Goal: Transaction & Acquisition: Purchase product/service

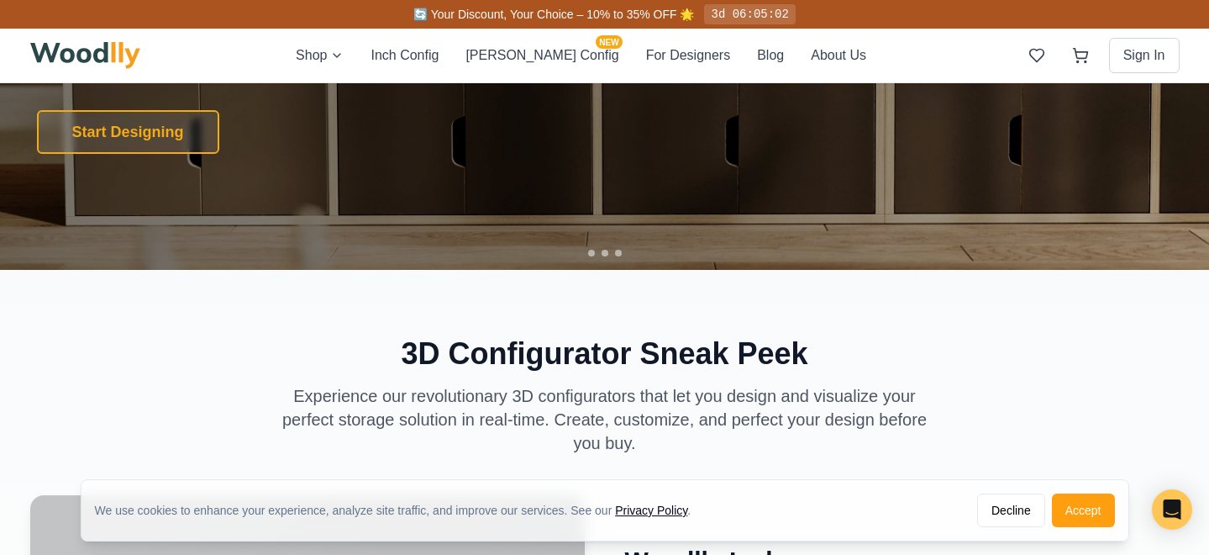
scroll to position [371, 0]
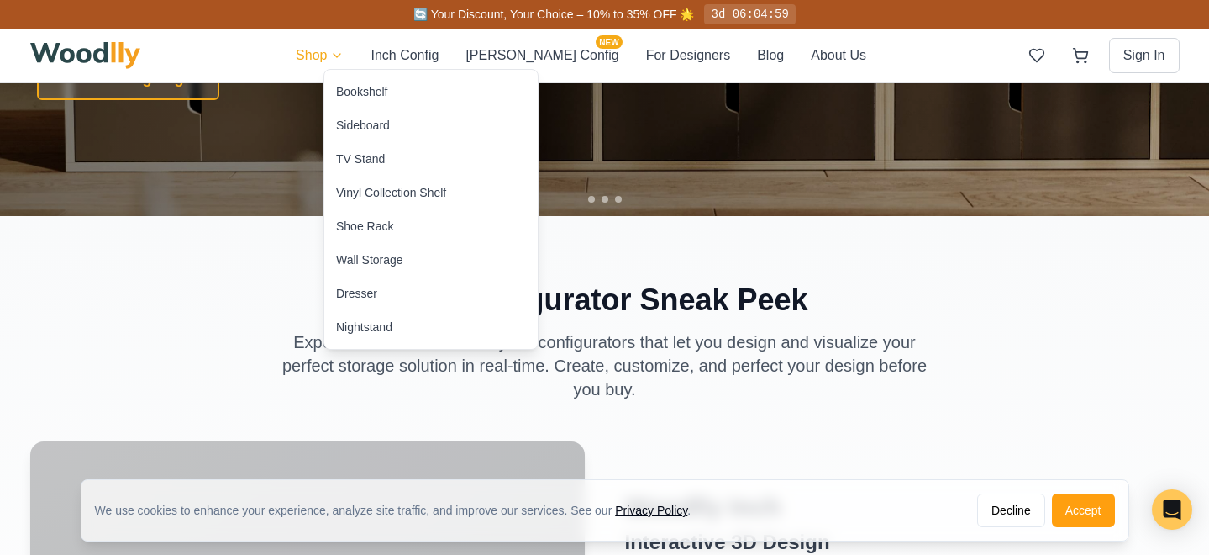
click at [373, 120] on div "Sideboard" at bounding box center [363, 125] width 54 height 17
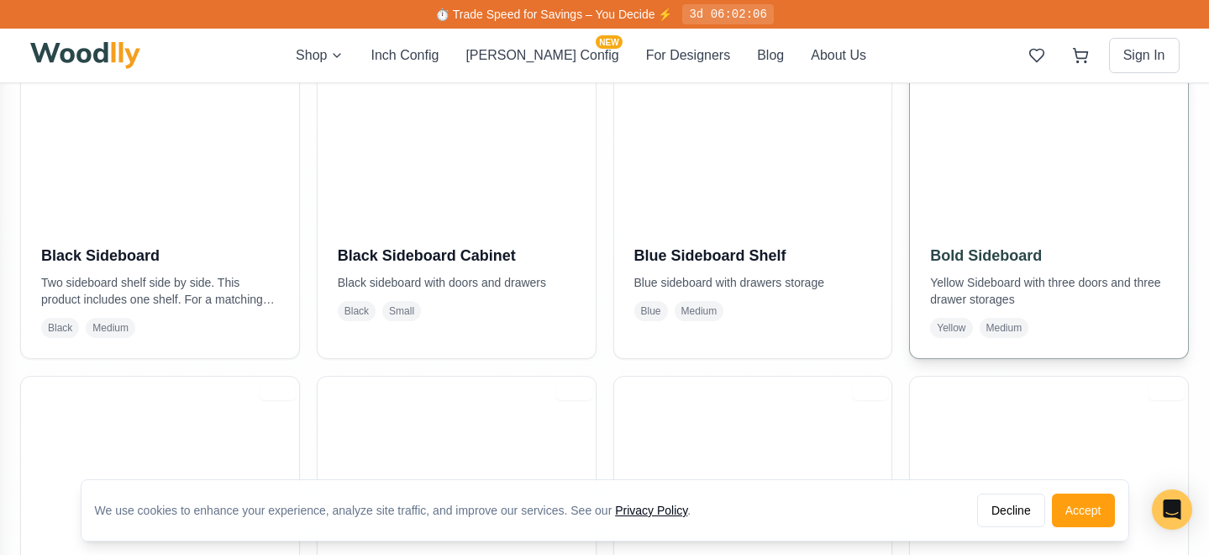
scroll to position [499, 0]
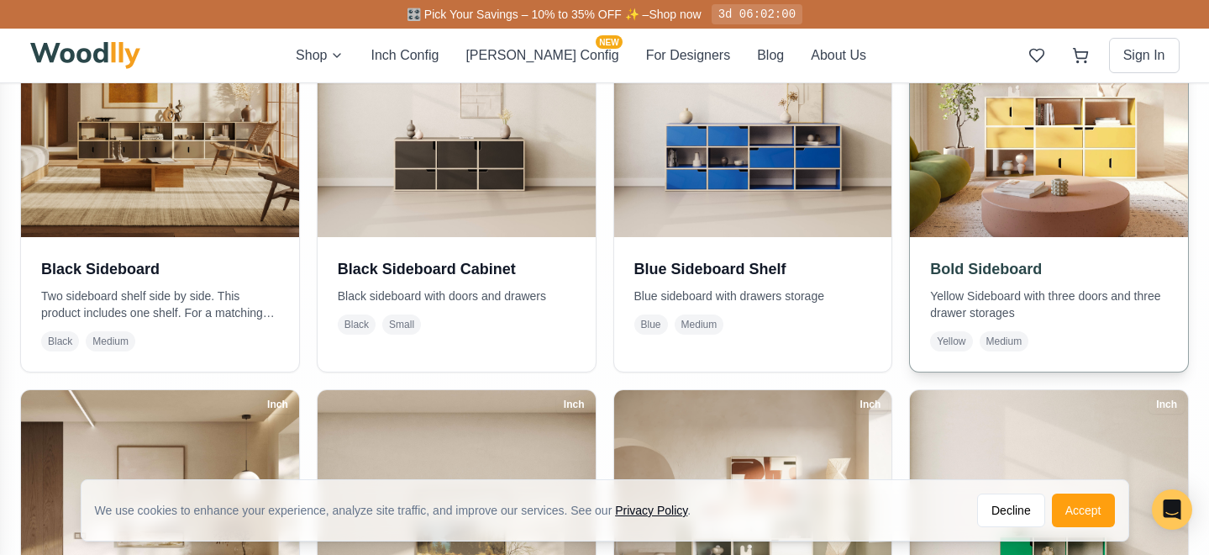
click at [1034, 156] on img at bounding box center [1049, 98] width 292 height 292
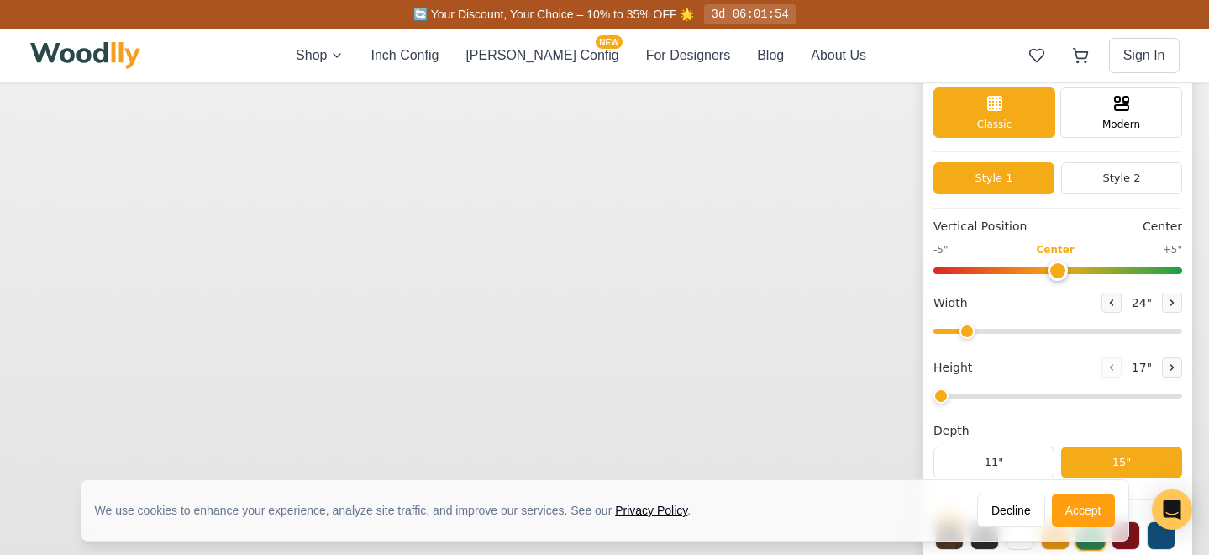
scroll to position [69, 0]
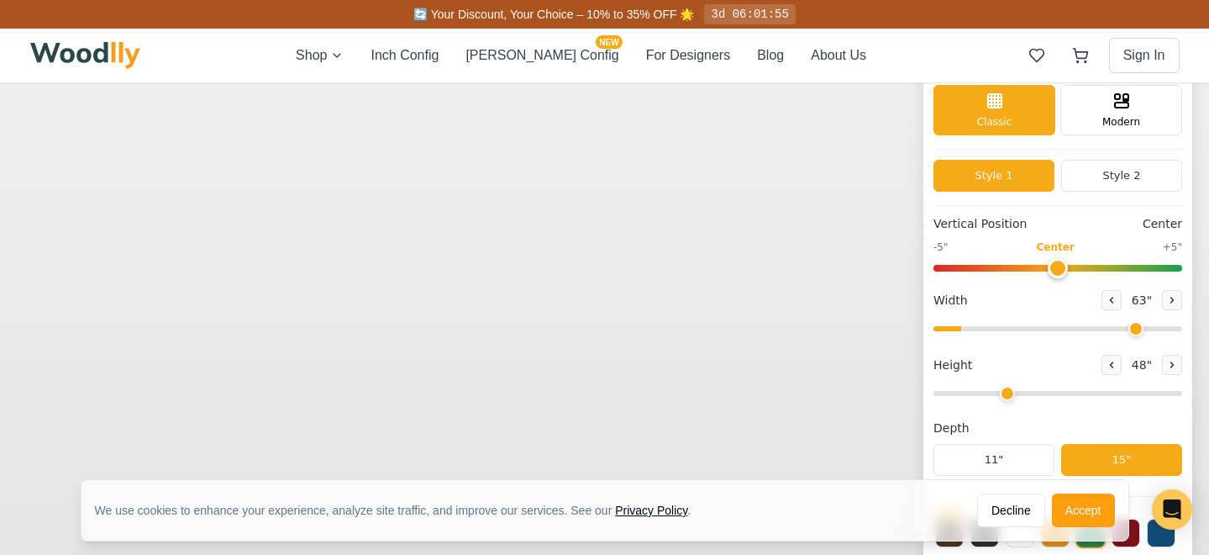
type input "63"
type input "3"
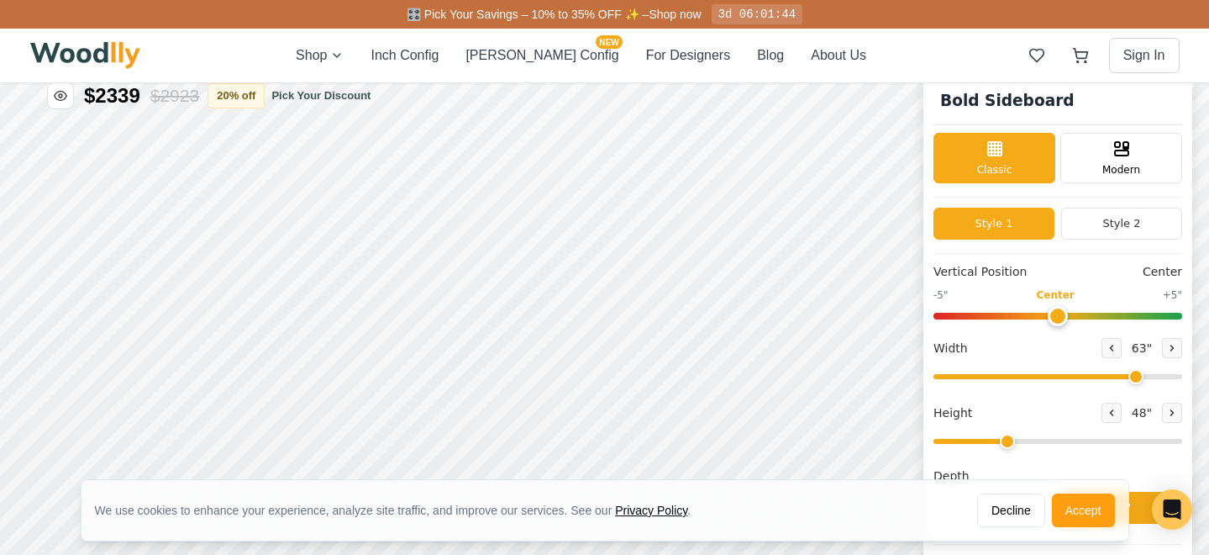
scroll to position [48, 0]
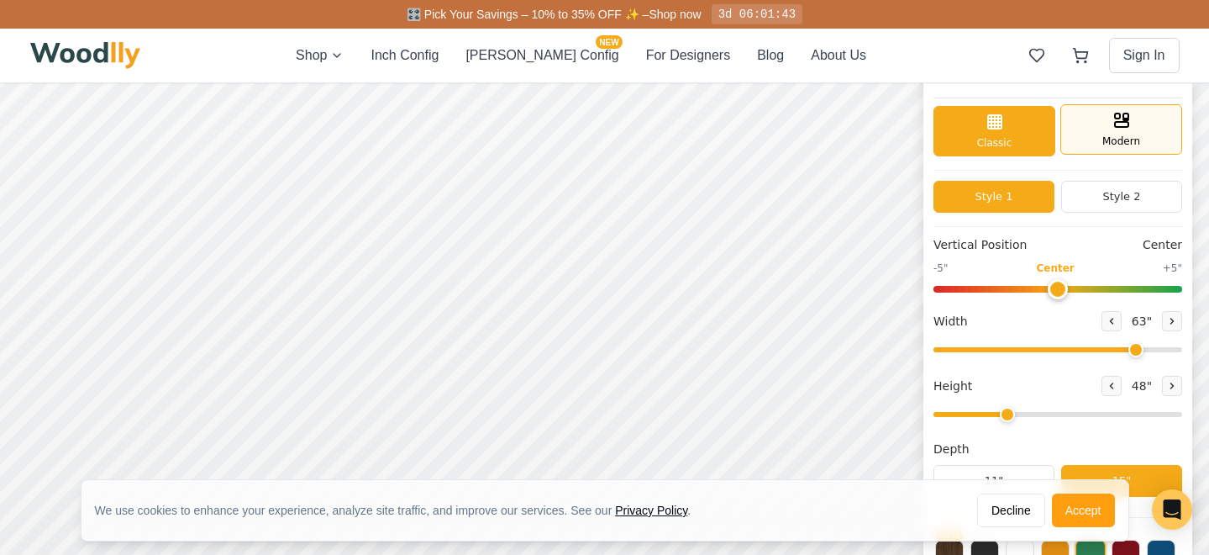
click at [1117, 140] on span "Modern" at bounding box center [1121, 141] width 38 height 15
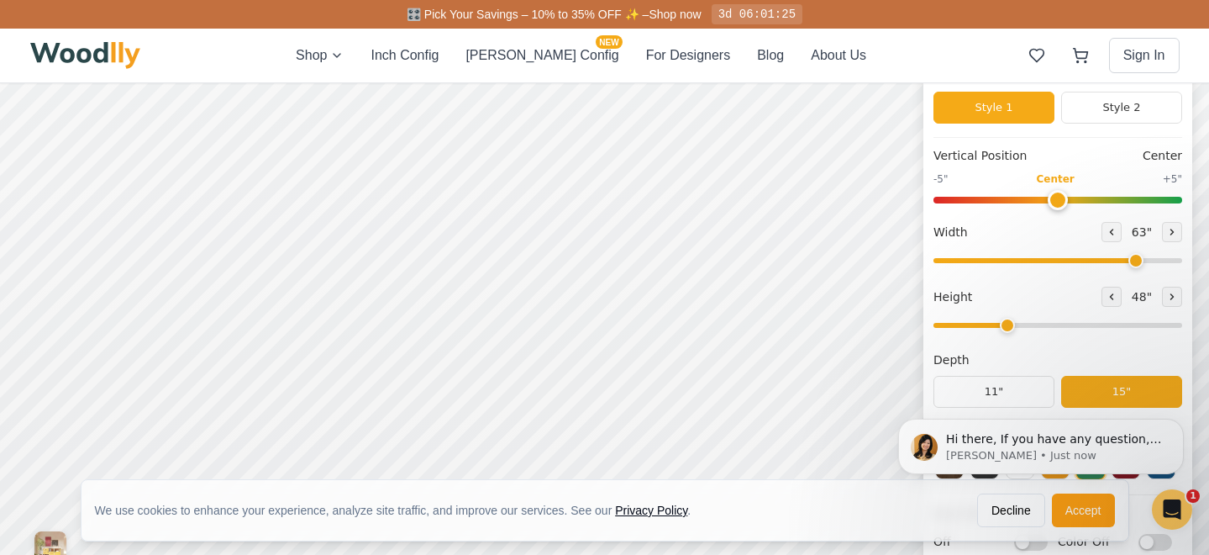
scroll to position [0, 0]
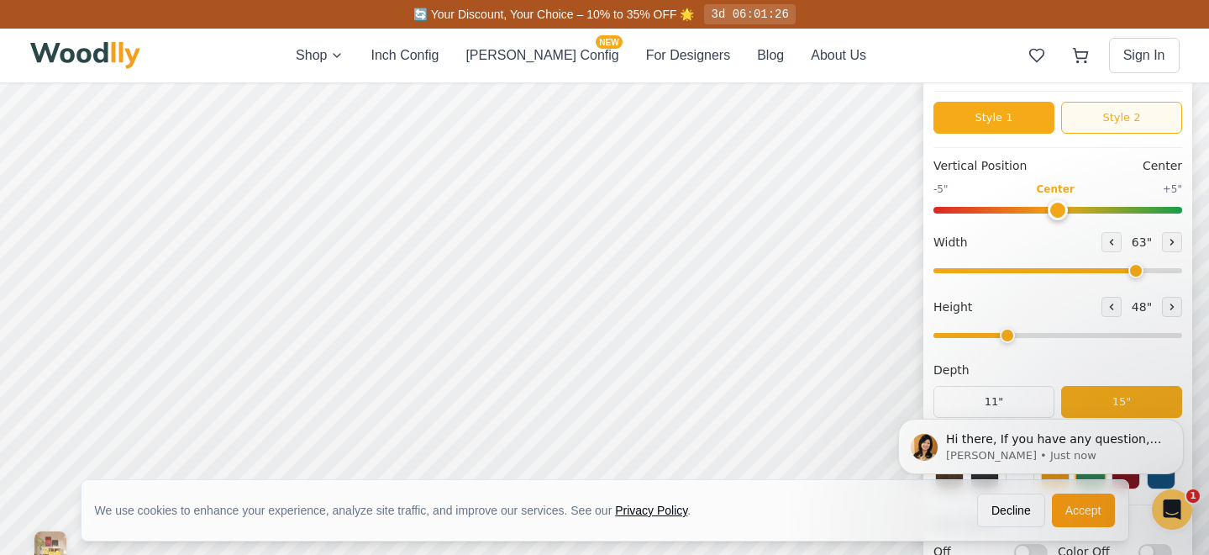
click at [1104, 116] on button "Style 2" at bounding box center [1121, 118] width 121 height 32
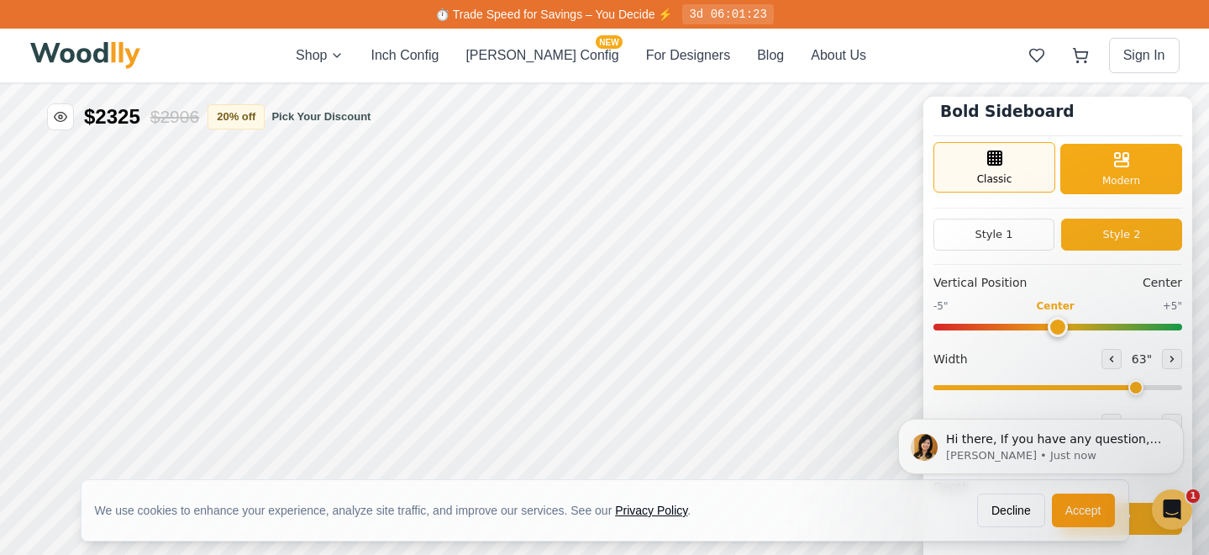
click at [998, 165] on icon at bounding box center [995, 158] width 20 height 20
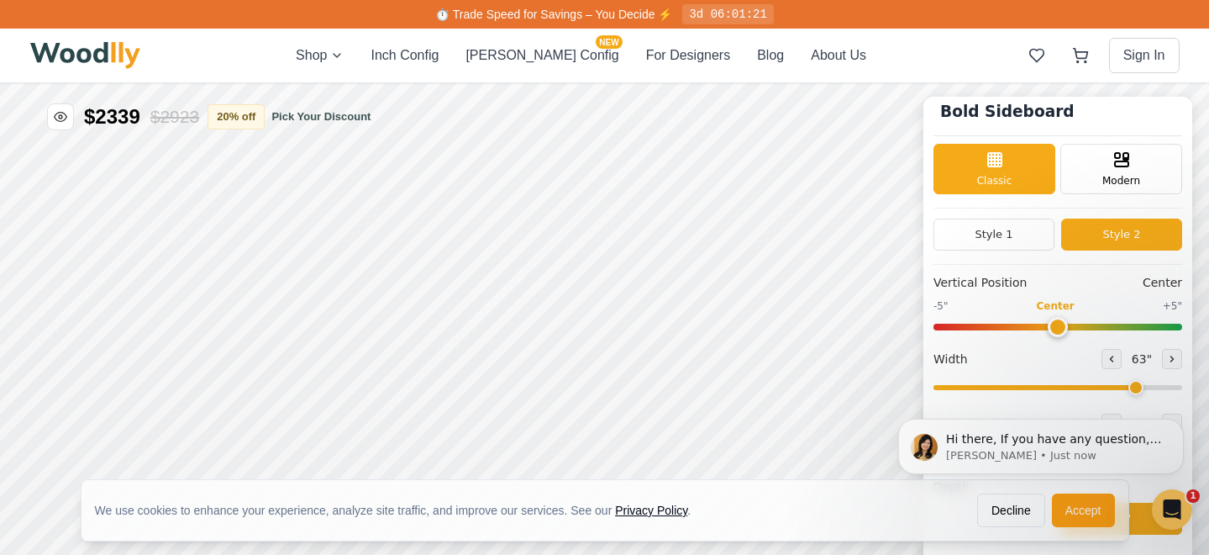
click at [1068, 508] on html "Hi there, If you have any question, we are right here for you. 😊 [PERSON_NAME] …" at bounding box center [1041, 446] width 336 height 126
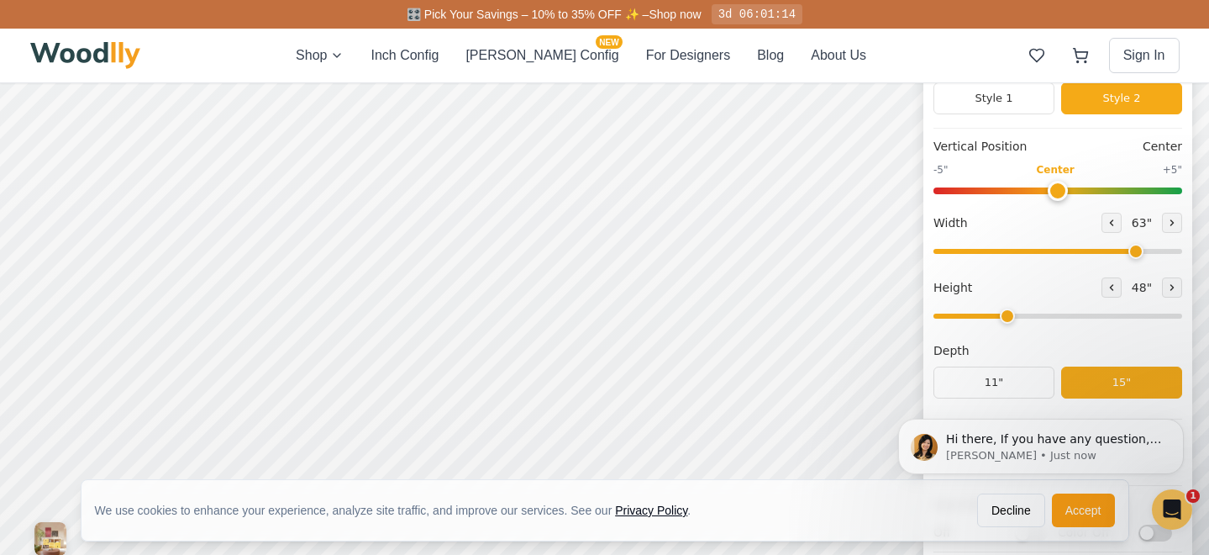
scroll to position [137, 0]
click at [988, 104] on button "Style 1" at bounding box center [994, 98] width 121 height 32
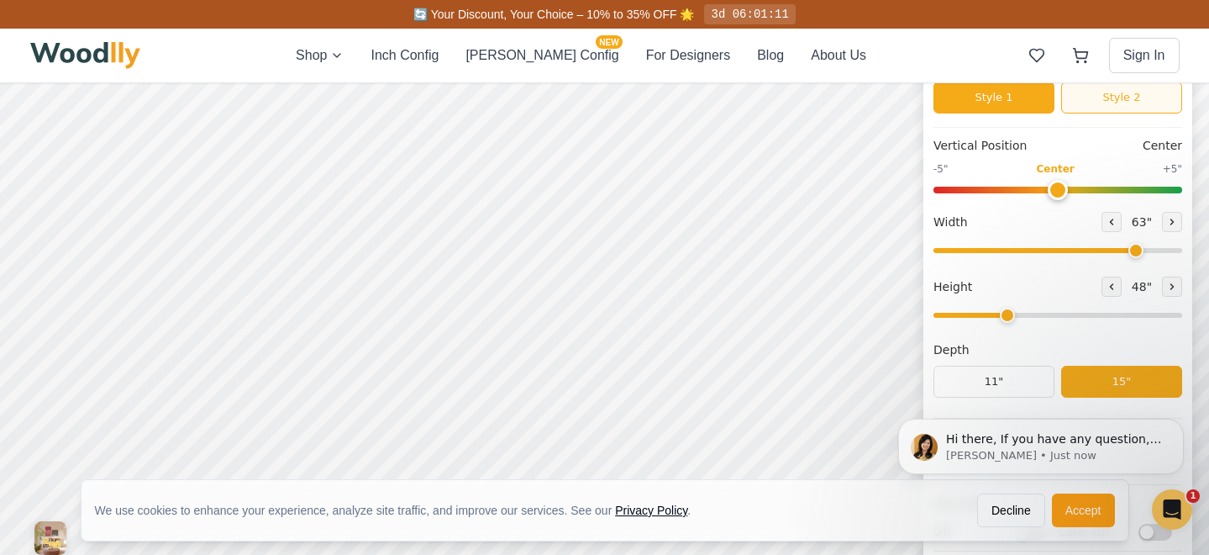
click at [1082, 97] on button "Style 2" at bounding box center [1121, 98] width 121 height 32
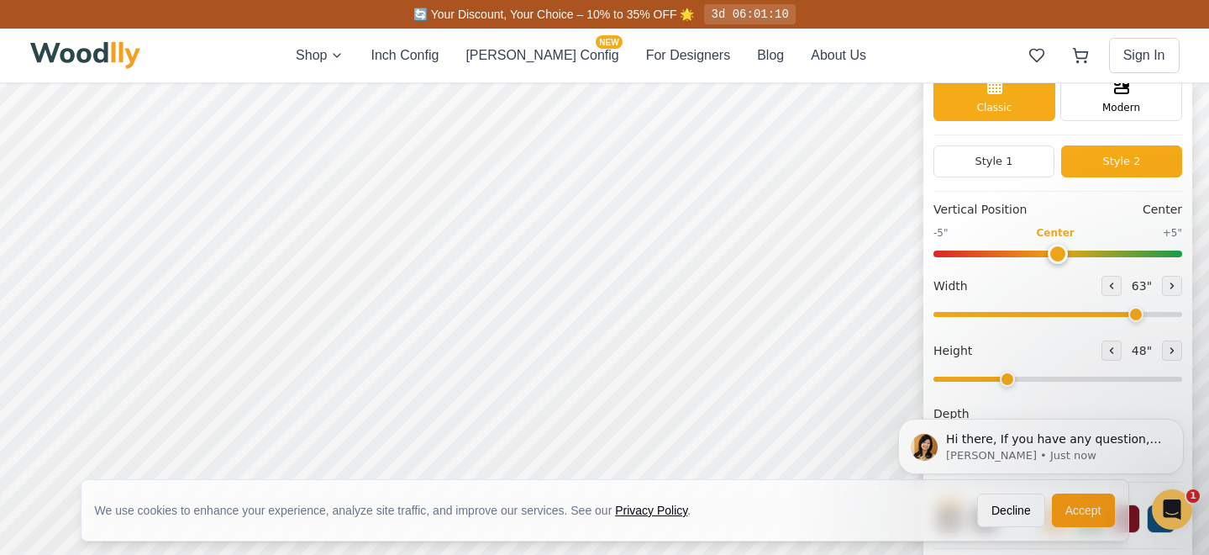
scroll to position [68, 0]
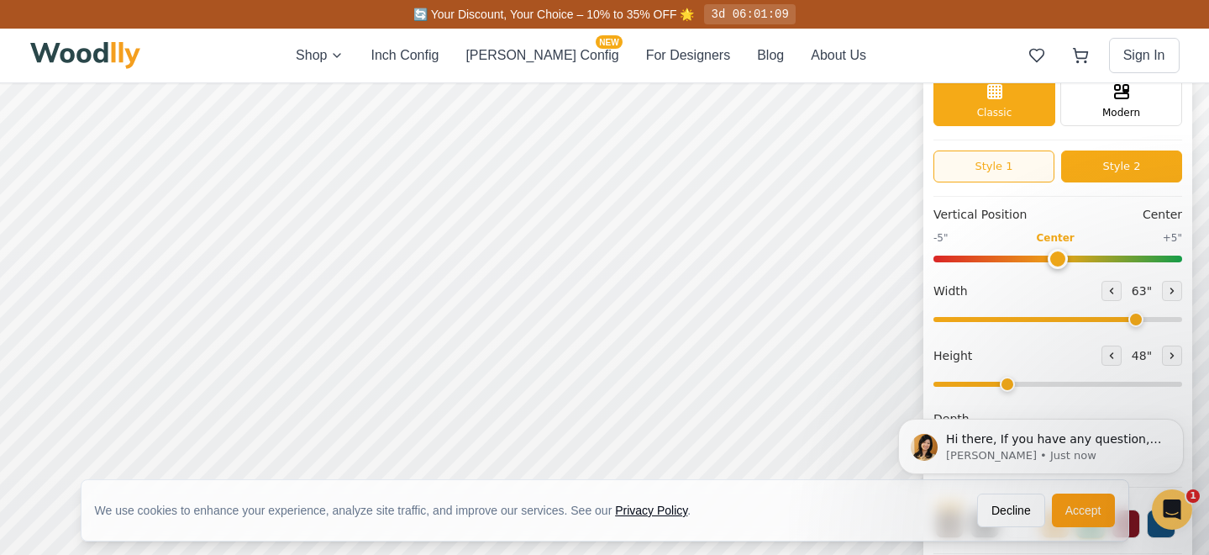
click at [992, 168] on button "Style 1" at bounding box center [994, 166] width 121 height 32
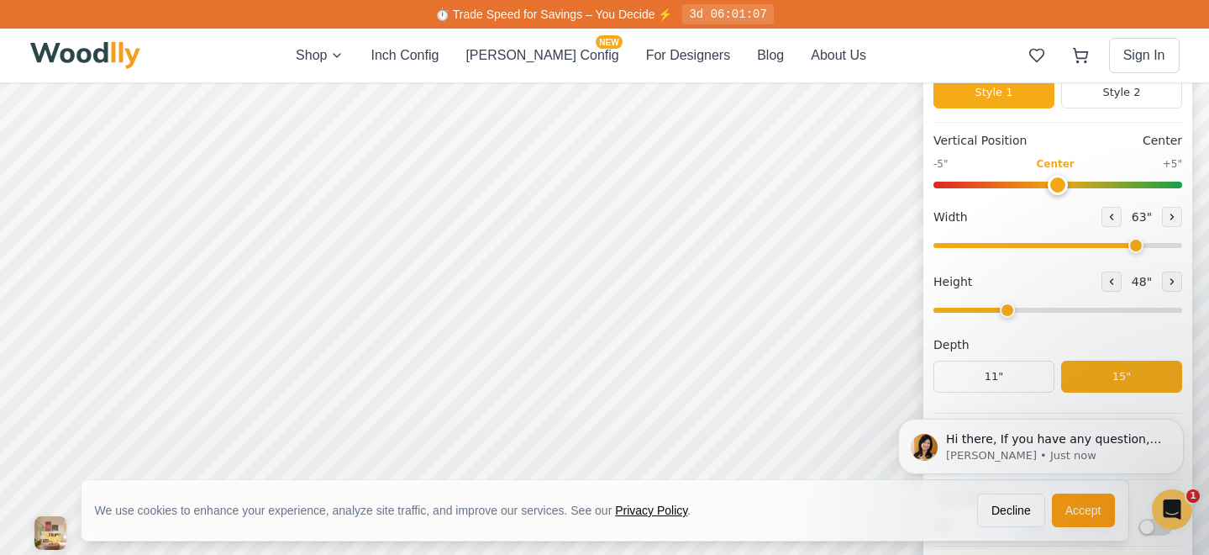
scroll to position [143, 0]
click at [1069, 508] on html "Hi there, If you have any question, we are right here for you. 😊 [PERSON_NAME] …" at bounding box center [1041, 446] width 336 height 126
click at [1082, 513] on button "Accept" at bounding box center [1083, 510] width 63 height 34
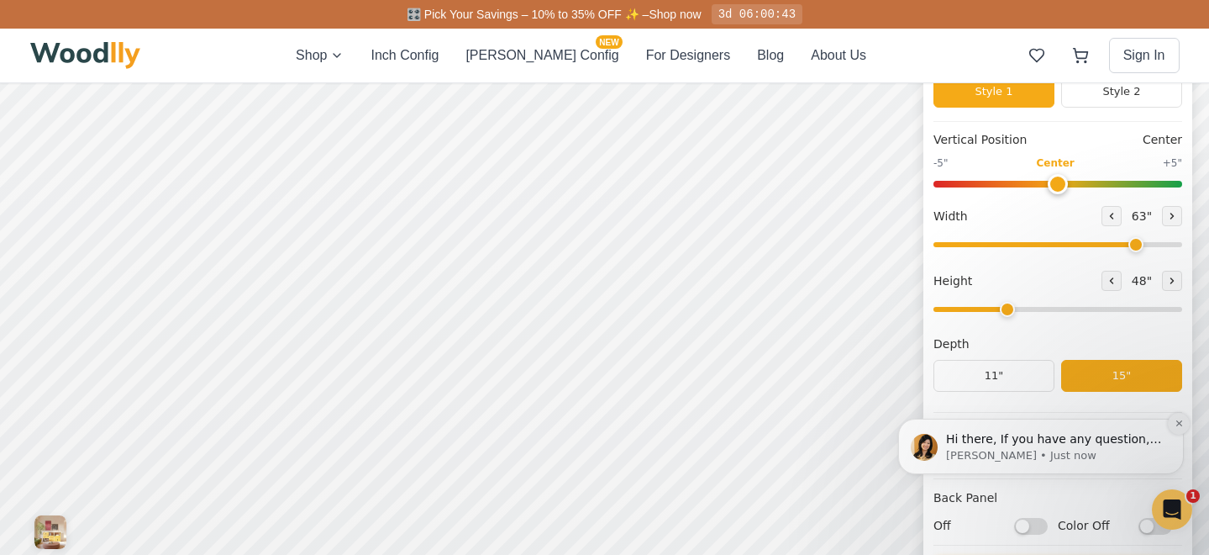
click at [1178, 423] on icon "Dismiss notification" at bounding box center [1179, 423] width 6 height 6
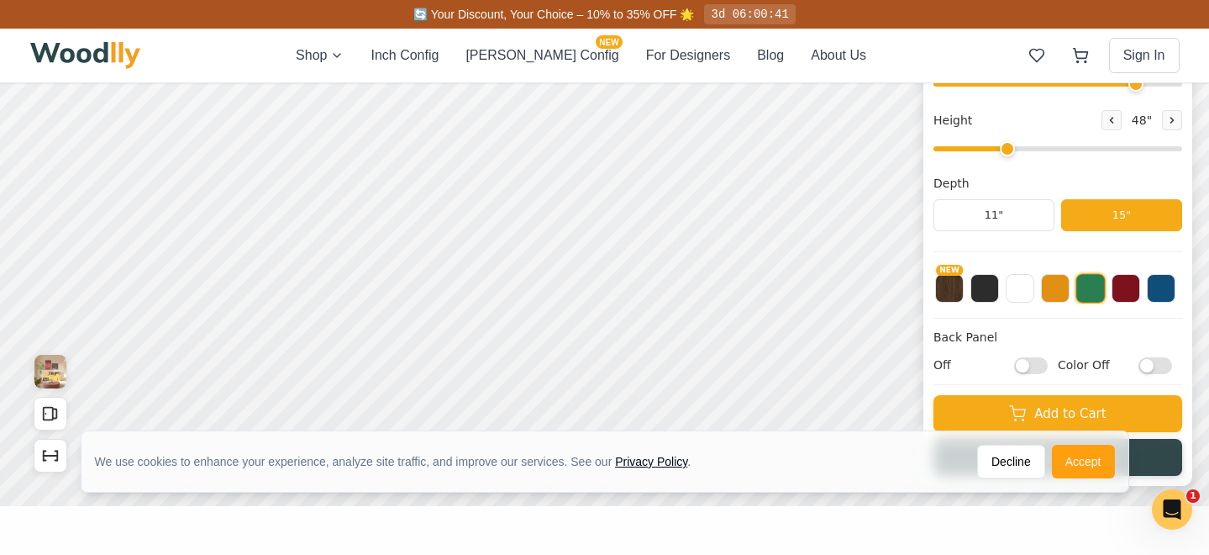
scroll to position [307, 0]
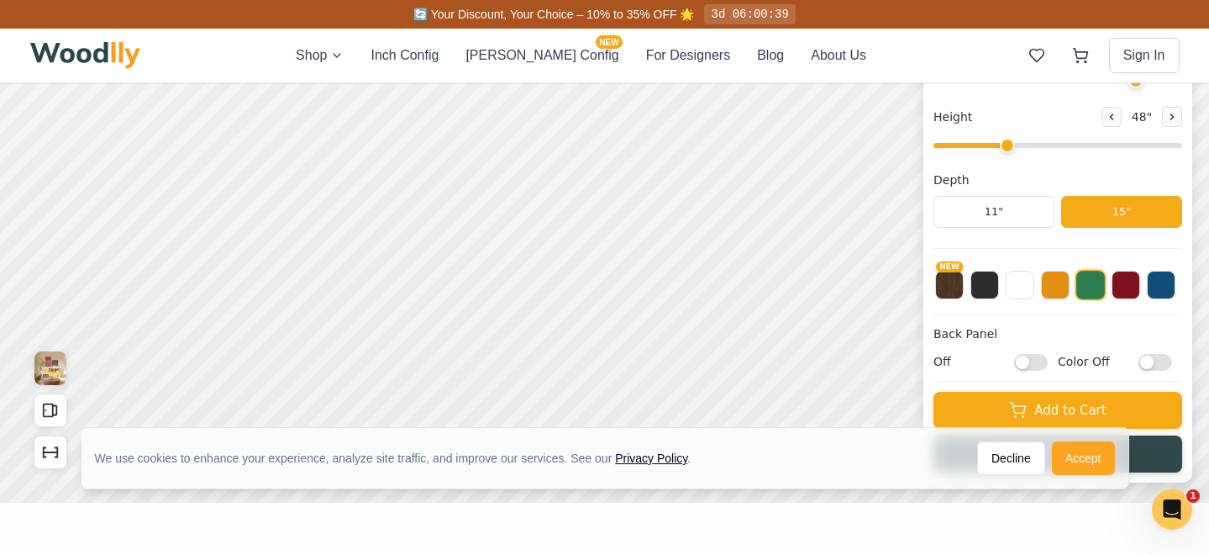
click at [1076, 462] on button "Accept" at bounding box center [1083, 458] width 63 height 34
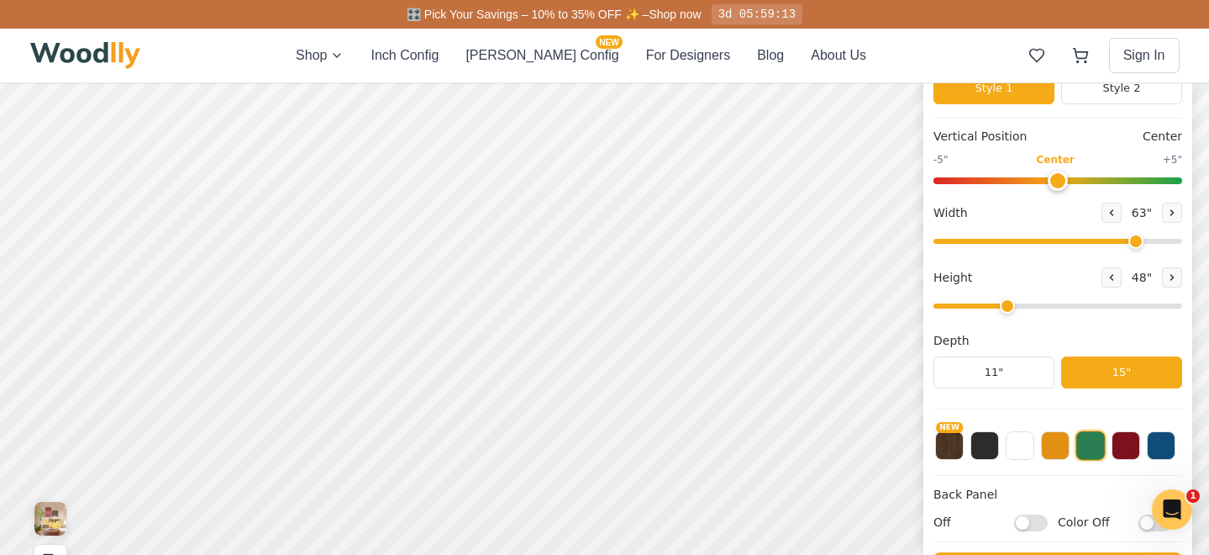
scroll to position [158, 0]
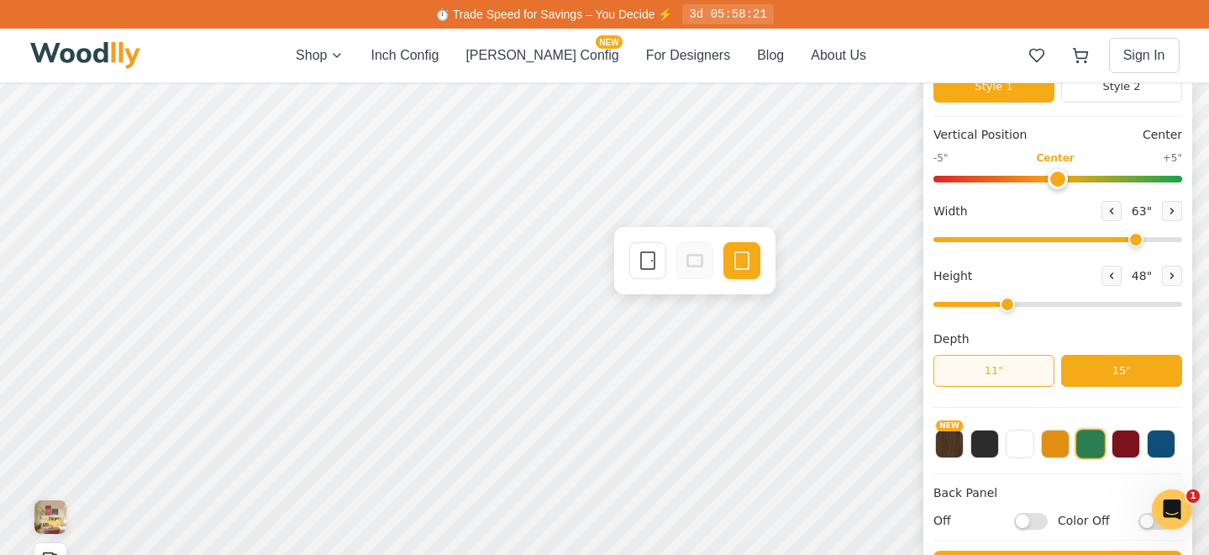
click at [1015, 374] on button "11"" at bounding box center [994, 371] width 121 height 32
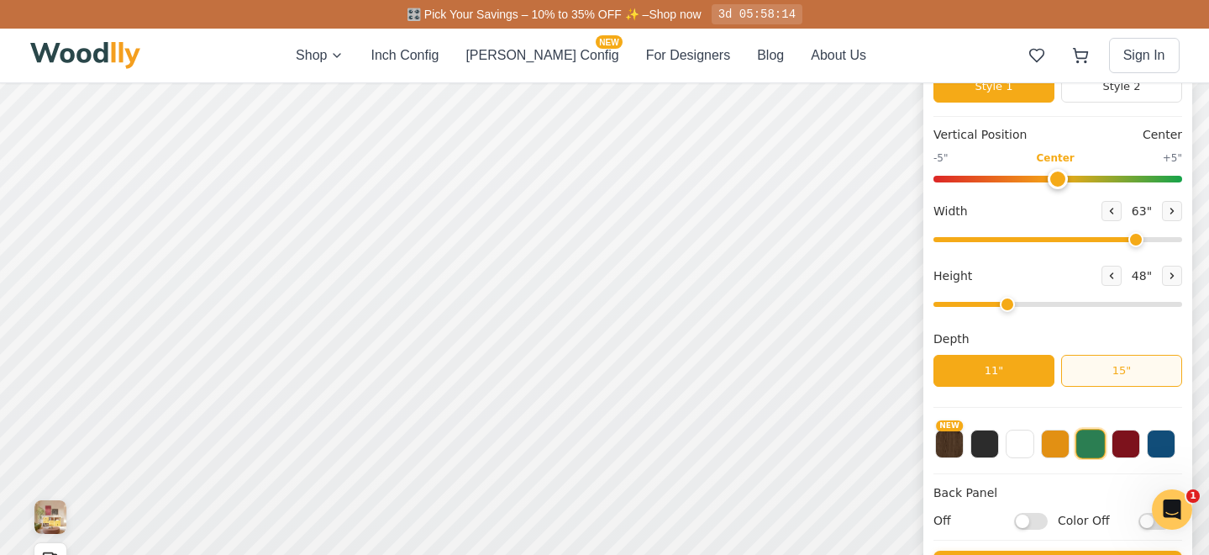
click at [1101, 374] on button "15"" at bounding box center [1121, 371] width 121 height 32
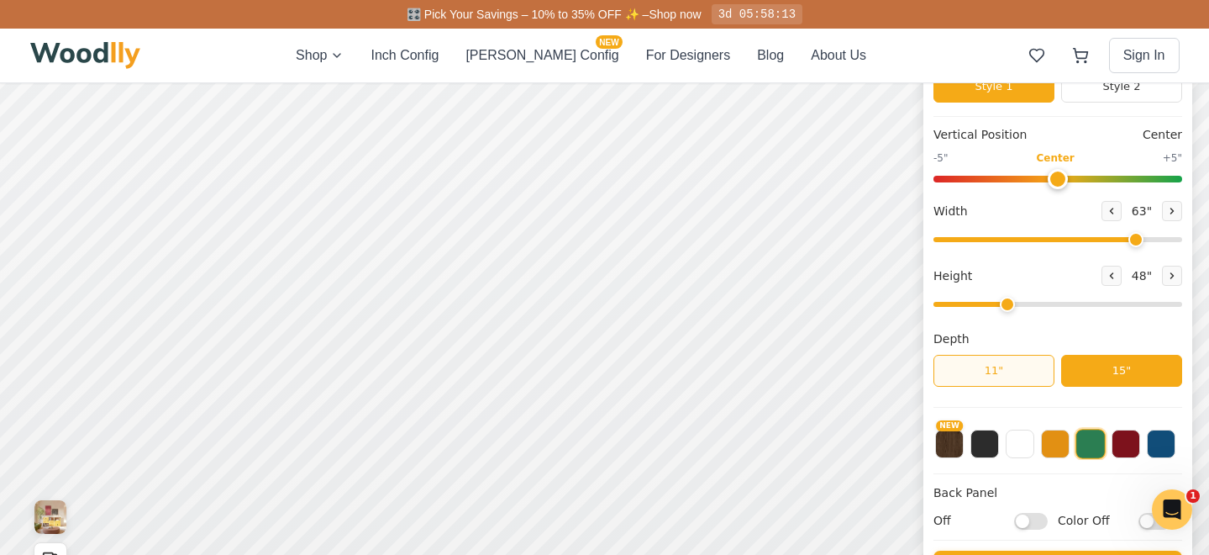
click at [1019, 375] on button "11"" at bounding box center [994, 371] width 121 height 32
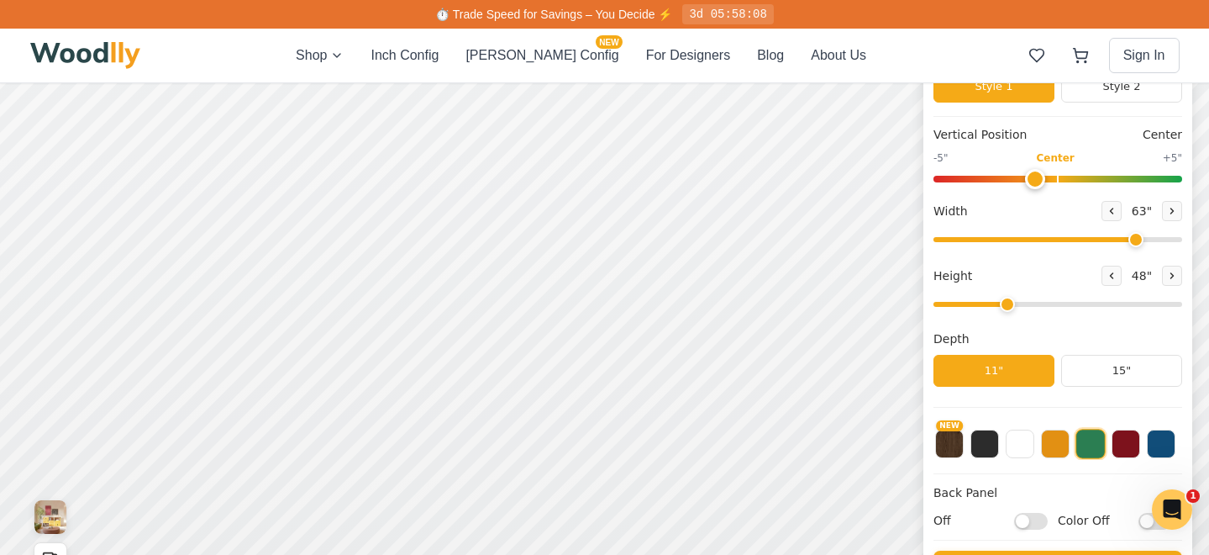
type input "0"
drag, startPoint x: 1062, startPoint y: 176, endPoint x: 1064, endPoint y: 185, distance: 8.6
click at [1064, 182] on input "range" at bounding box center [1058, 179] width 249 height 7
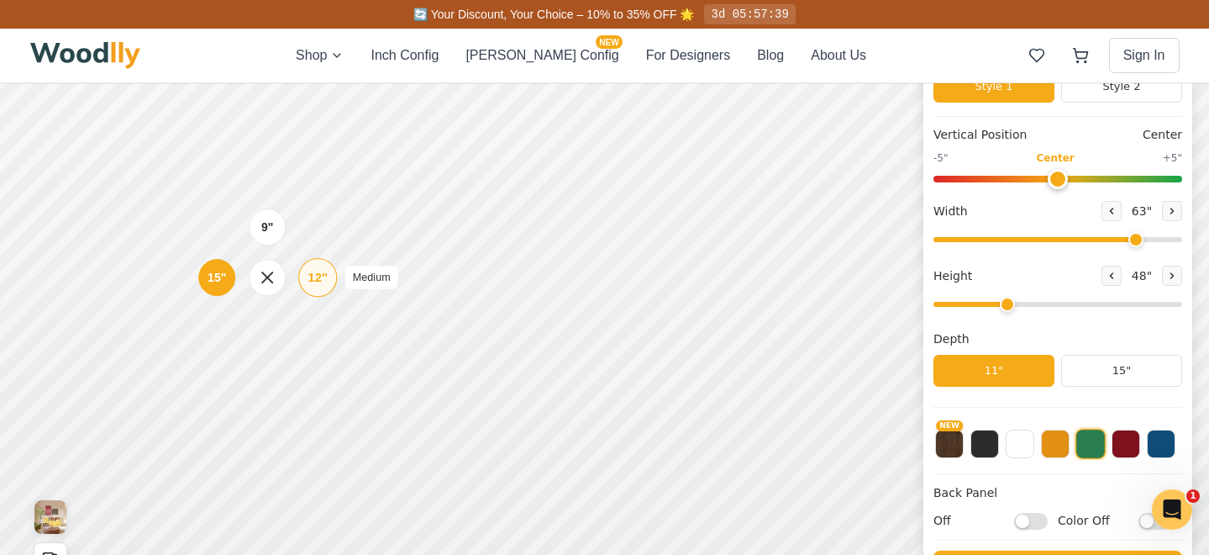
click at [312, 279] on div "12"" at bounding box center [317, 277] width 19 height 18
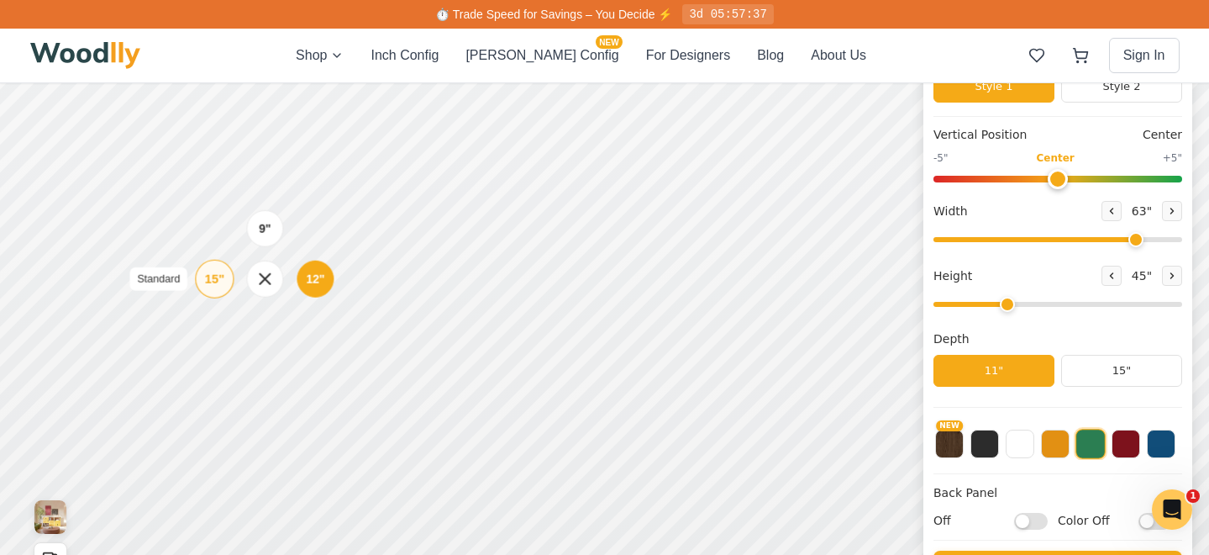
click at [218, 276] on div "15"" at bounding box center [214, 279] width 19 height 18
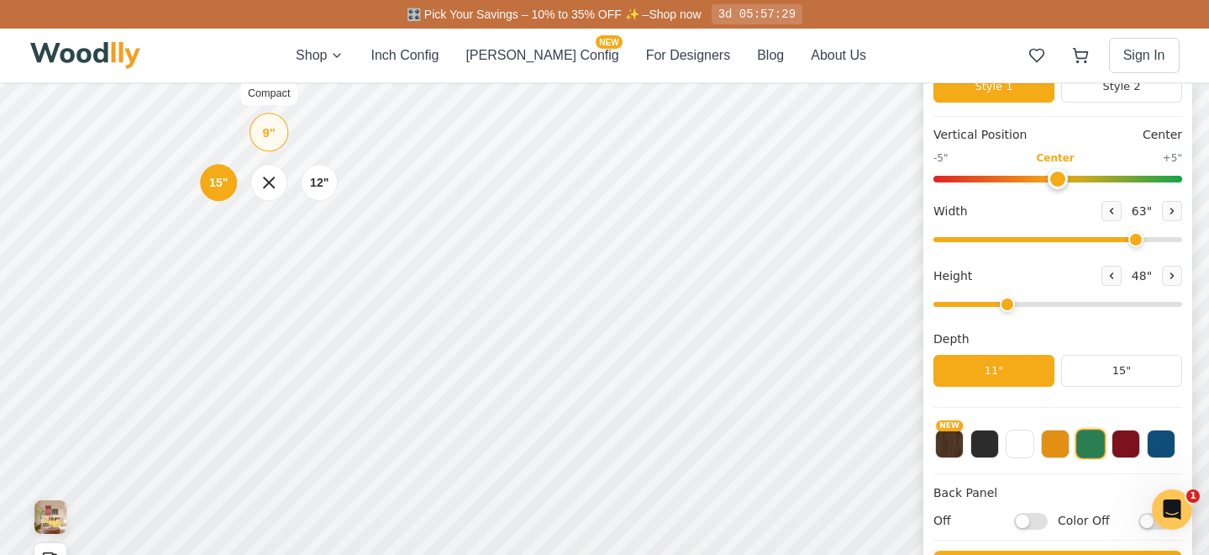
click at [276, 134] on div "9" Compact" at bounding box center [269, 132] width 39 height 39
click at [205, 178] on div "15"" at bounding box center [207, 179] width 19 height 18
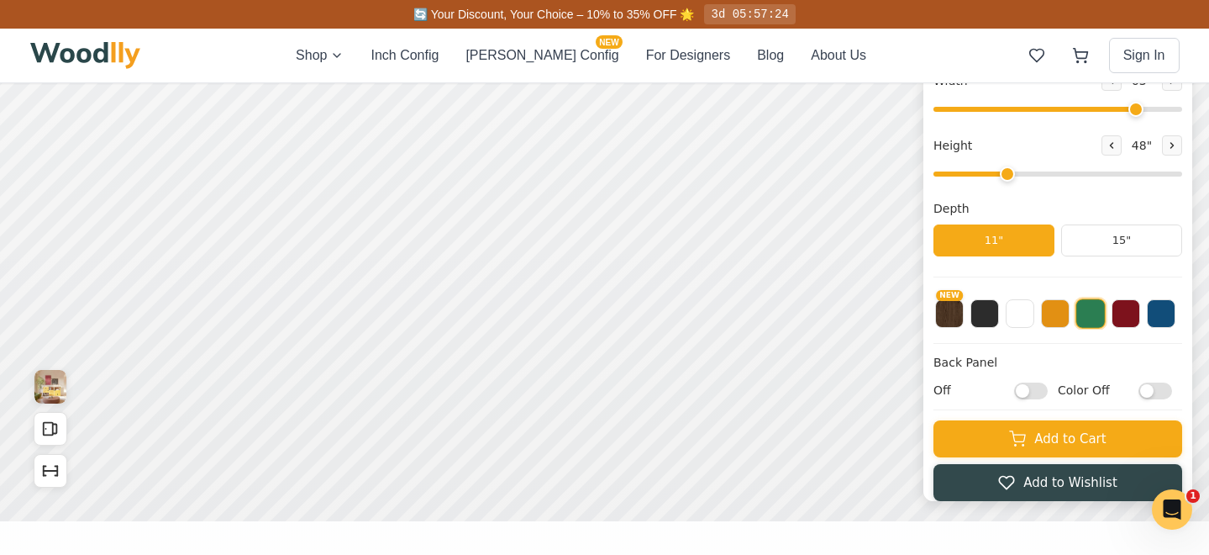
scroll to position [287, 0]
click at [990, 315] on button at bounding box center [985, 312] width 29 height 29
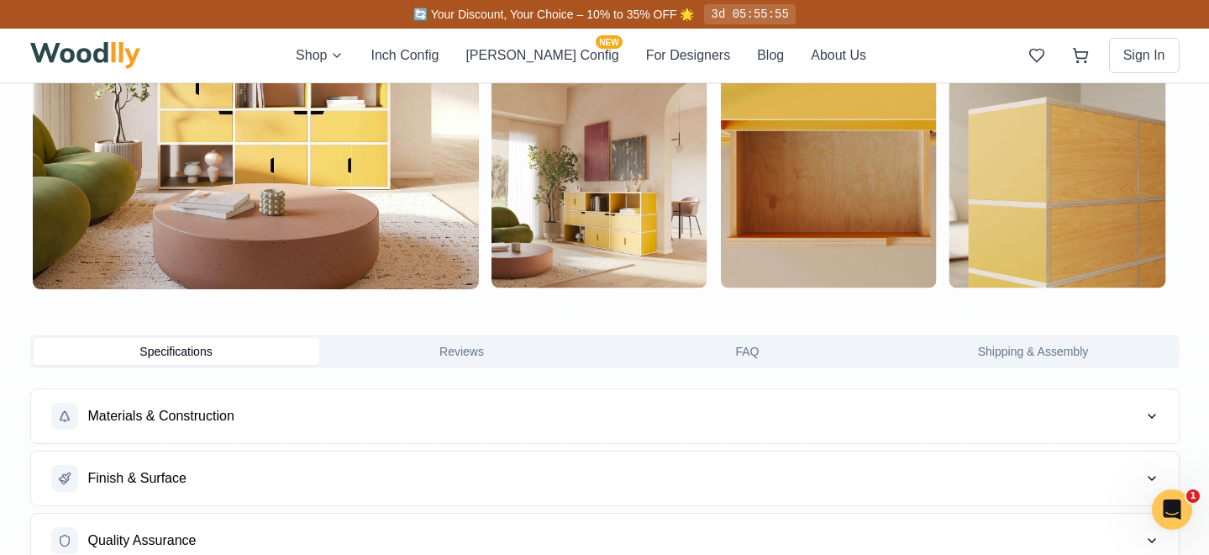
scroll to position [1196, 0]
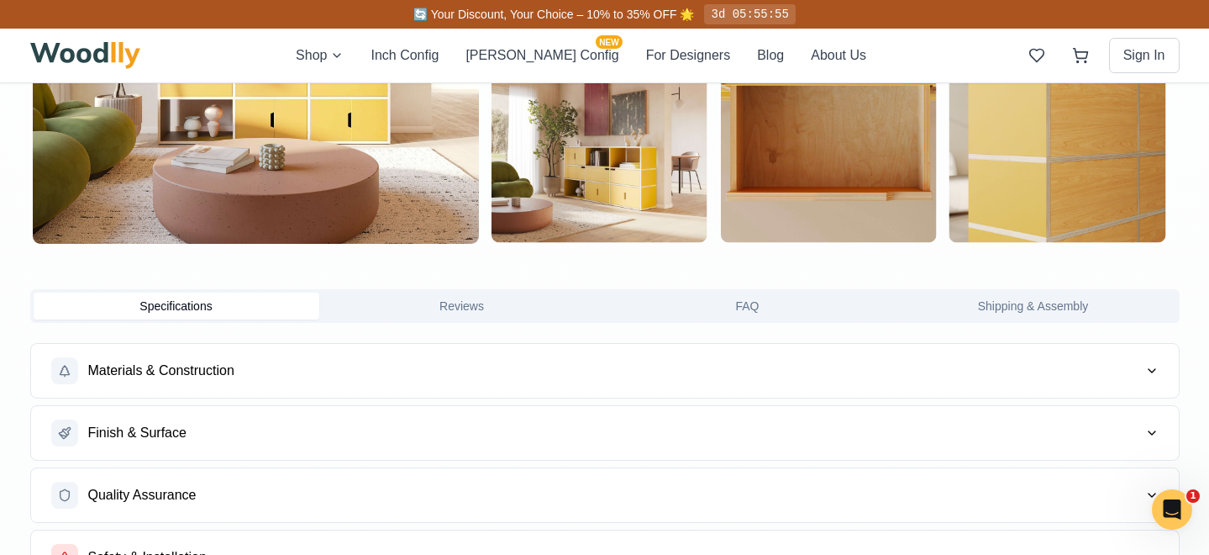
click at [427, 375] on button "Materials & Construction" at bounding box center [605, 371] width 1148 height 54
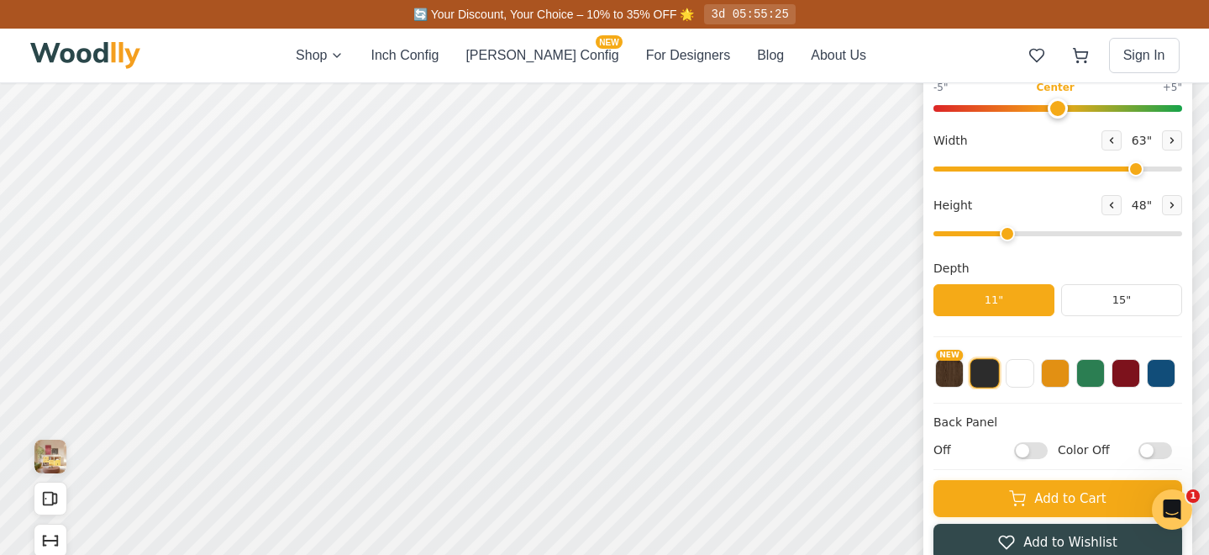
scroll to position [344, 0]
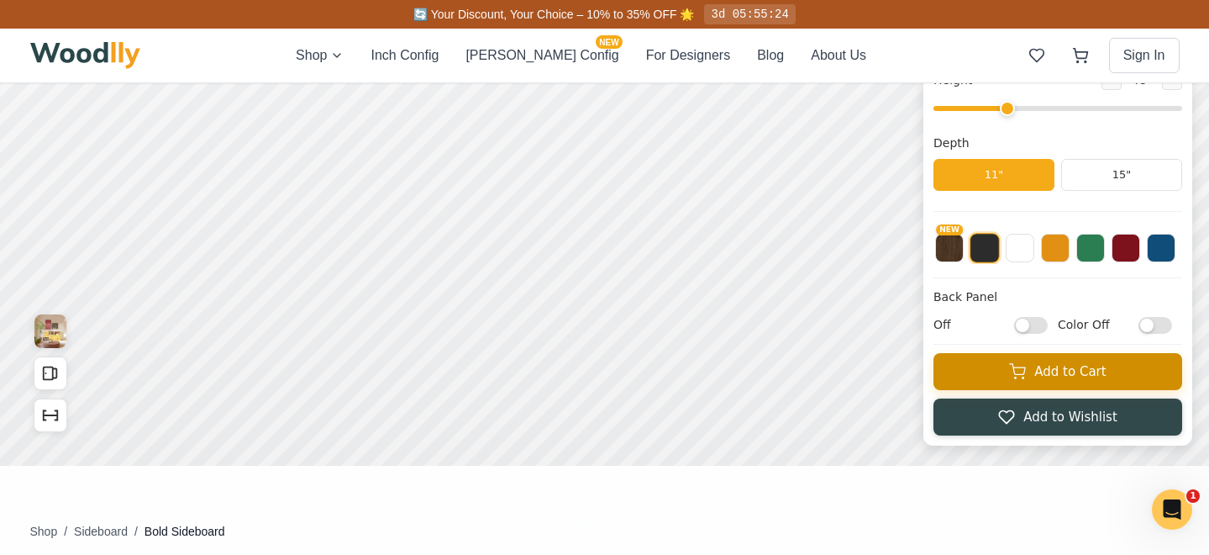
click at [1037, 368] on button "Add to Cart" at bounding box center [1058, 371] width 249 height 37
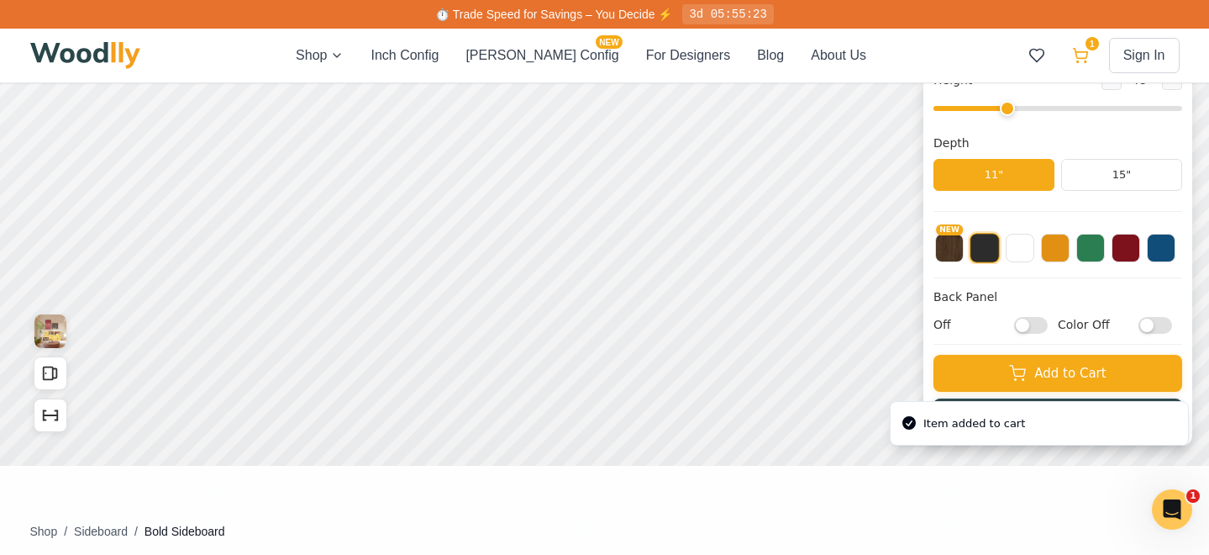
click at [1081, 58] on icon at bounding box center [1080, 54] width 14 height 10
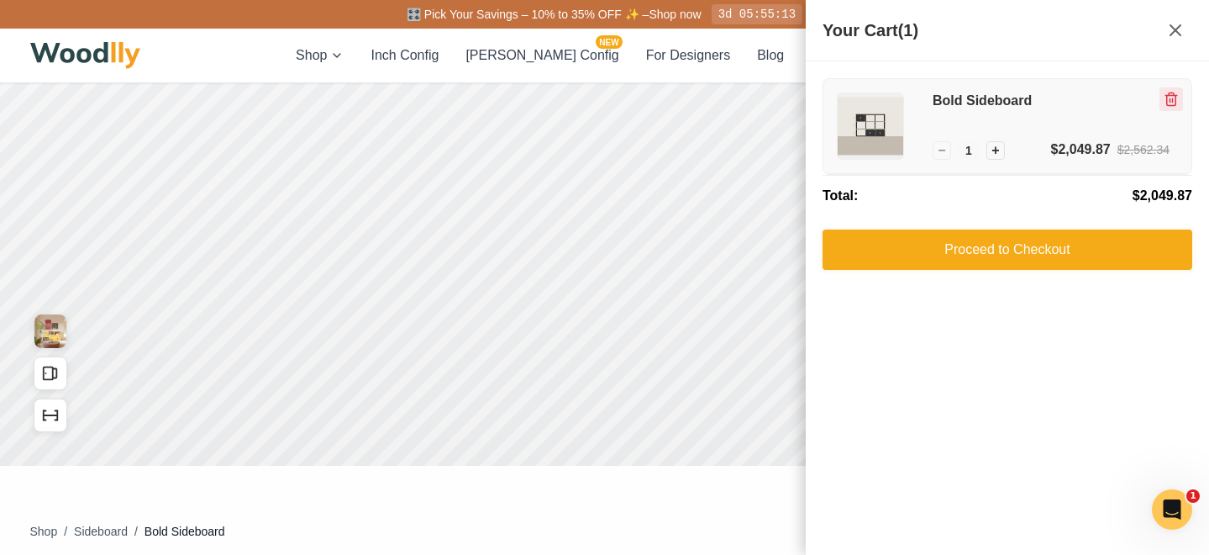
click at [1170, 94] on icon "Remove item" at bounding box center [1171, 99] width 15 height 15
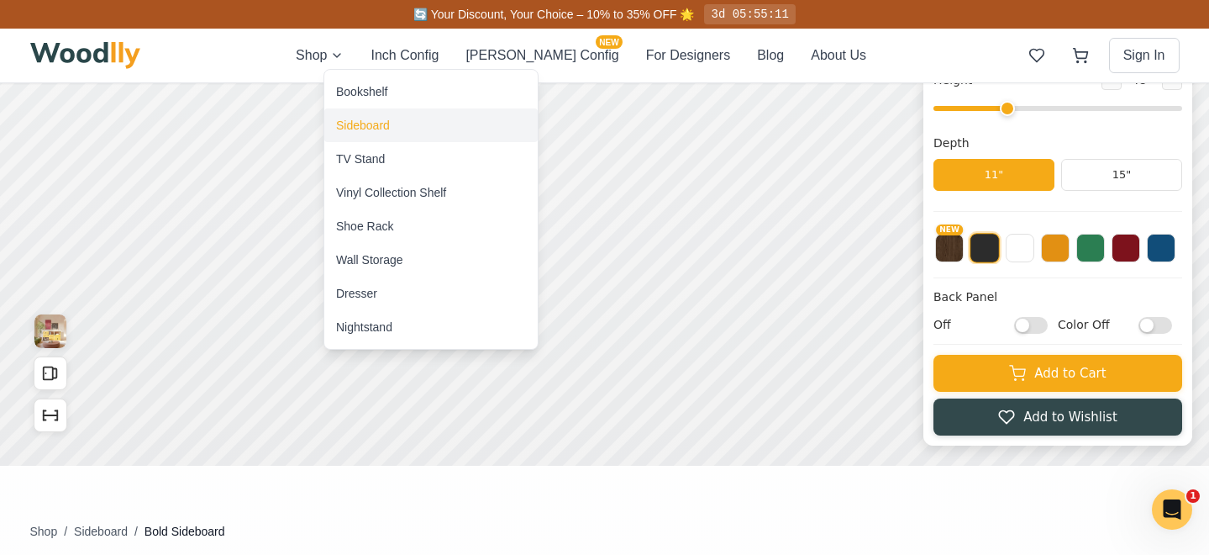
click at [358, 124] on div "Sideboard" at bounding box center [363, 125] width 54 height 17
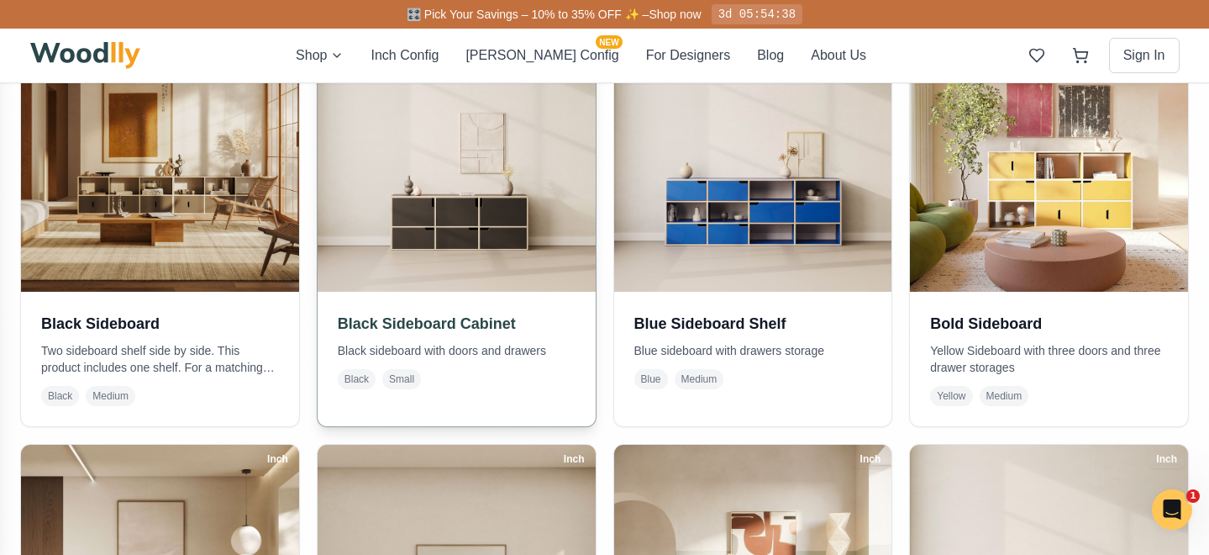
scroll to position [436, 0]
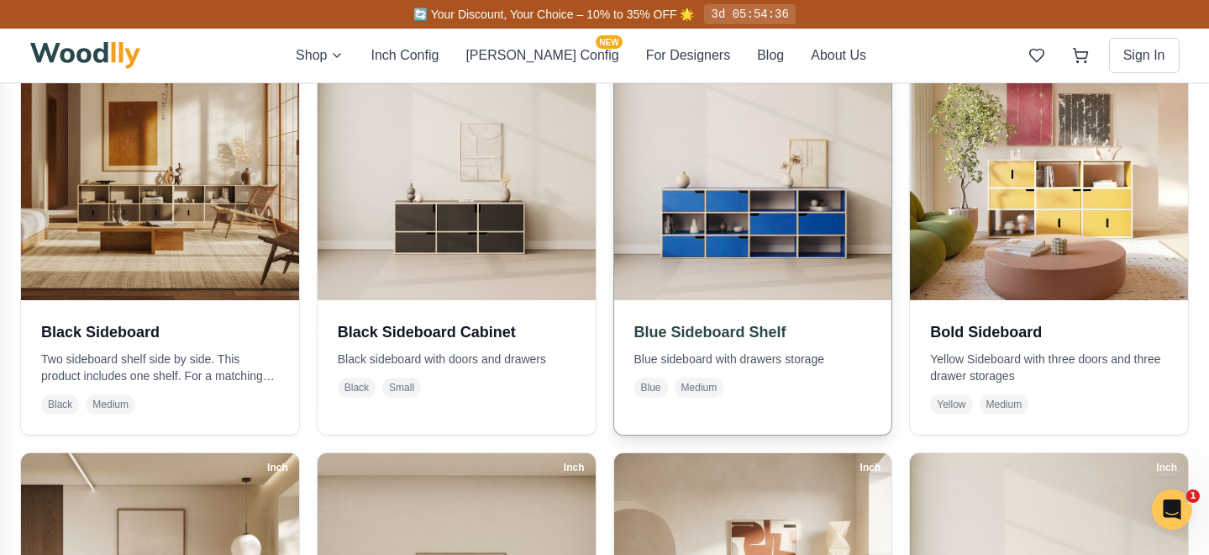
click at [789, 203] on img at bounding box center [753, 161] width 292 height 292
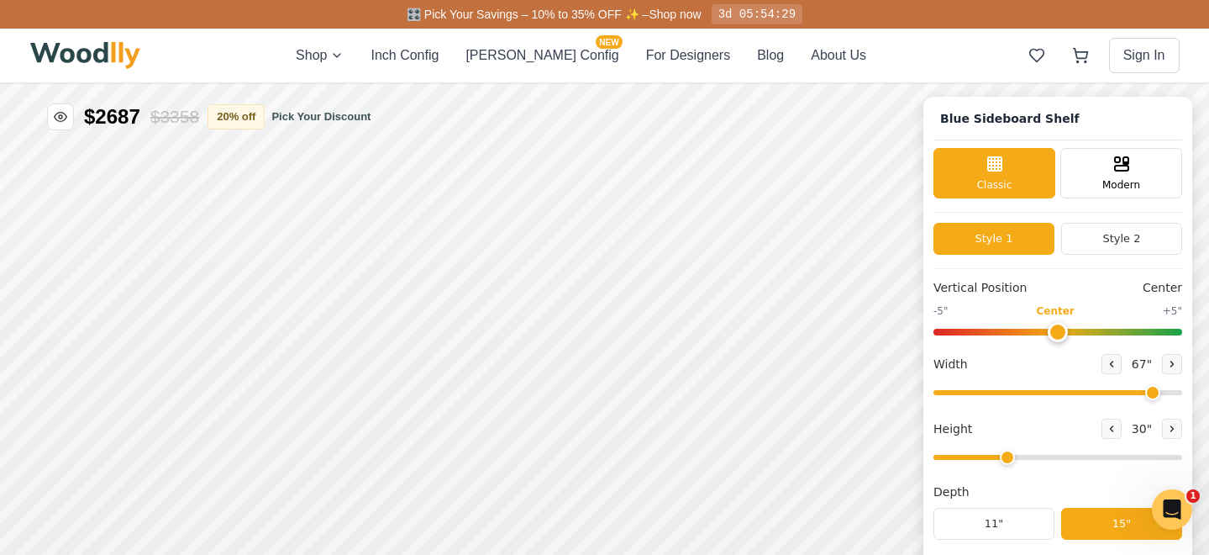
type input "67"
type input "3"
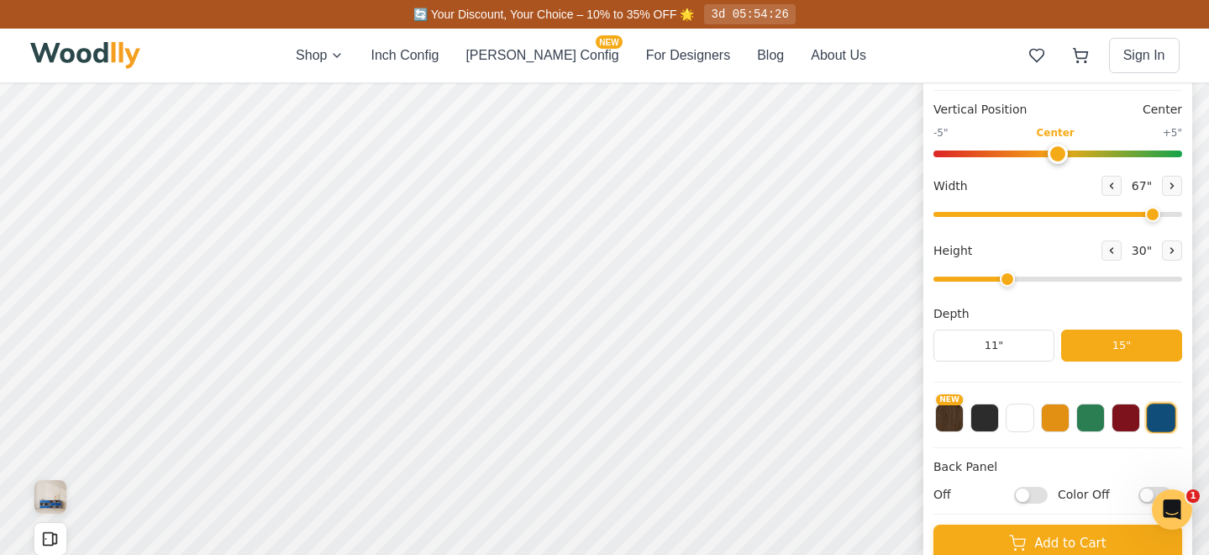
scroll to position [176, 0]
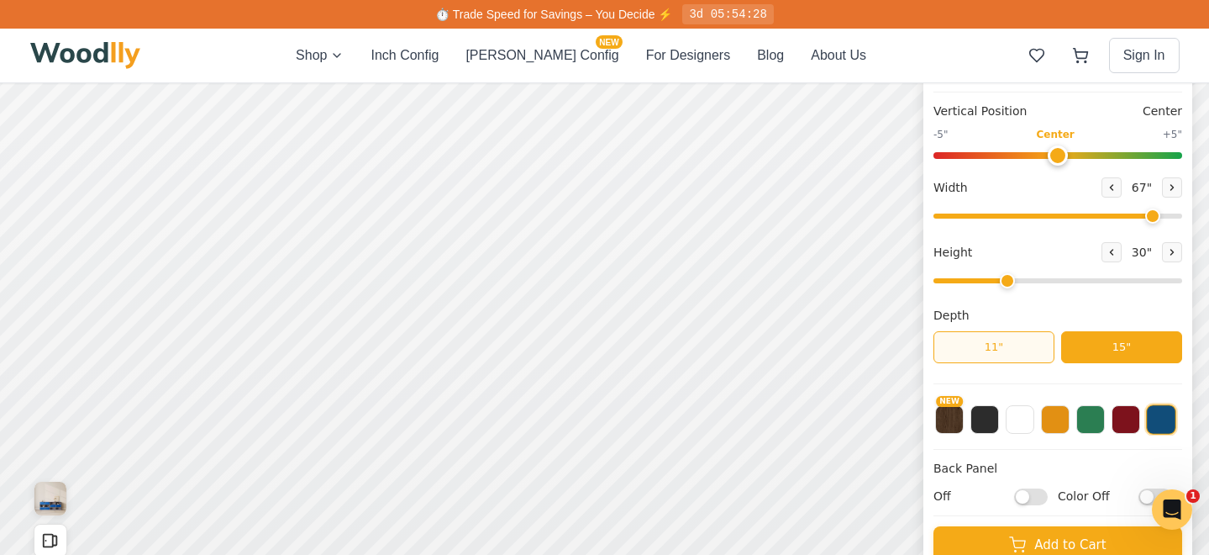
click at [998, 351] on button "11"" at bounding box center [994, 347] width 121 height 32
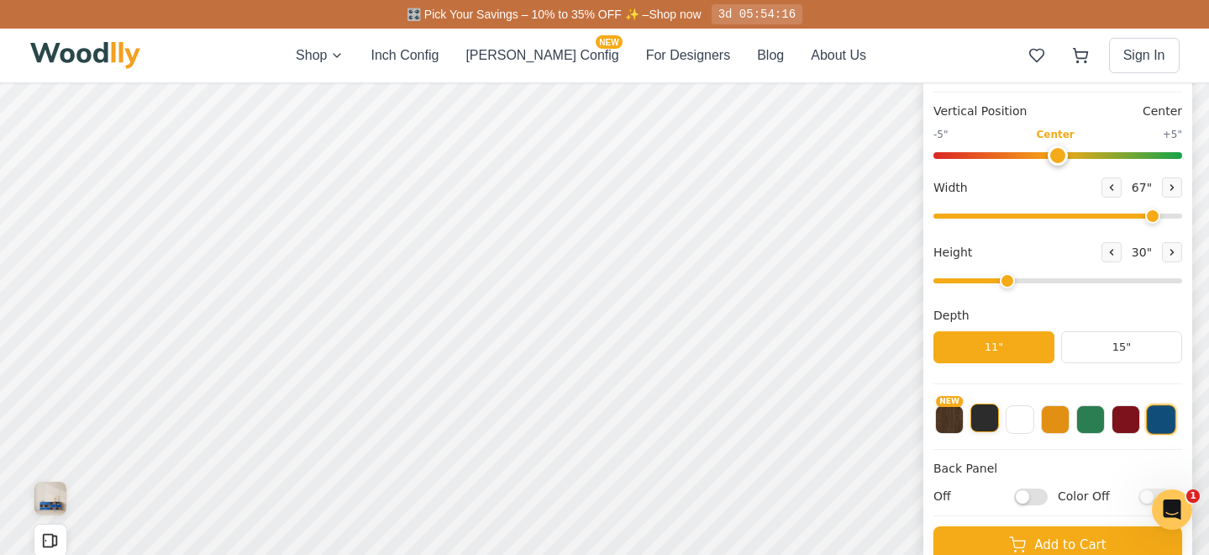
click at [989, 423] on button at bounding box center [985, 417] width 29 height 29
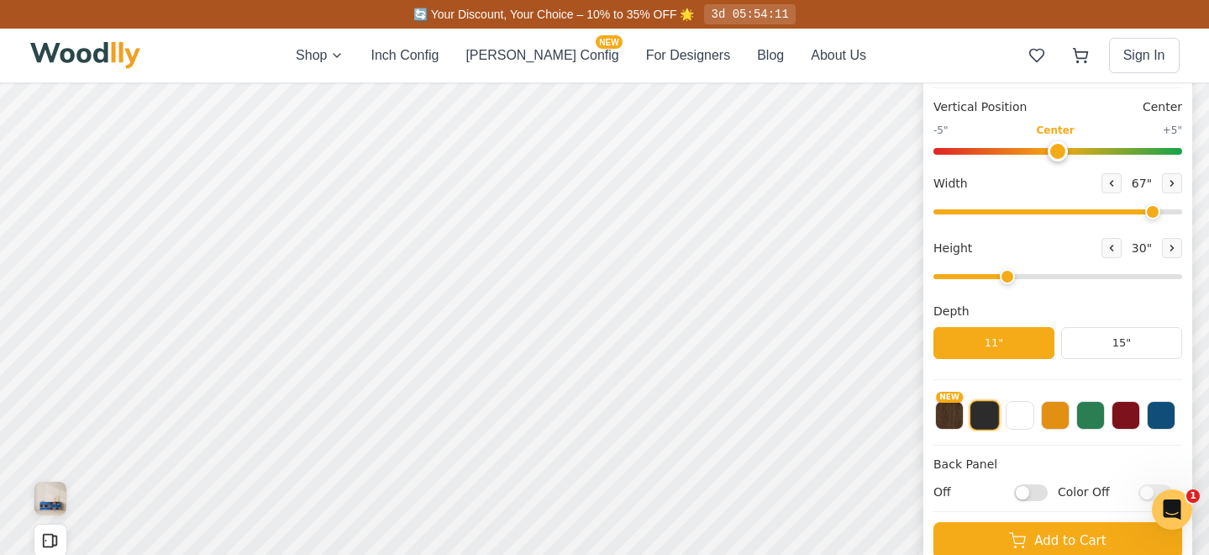
scroll to position [0, 0]
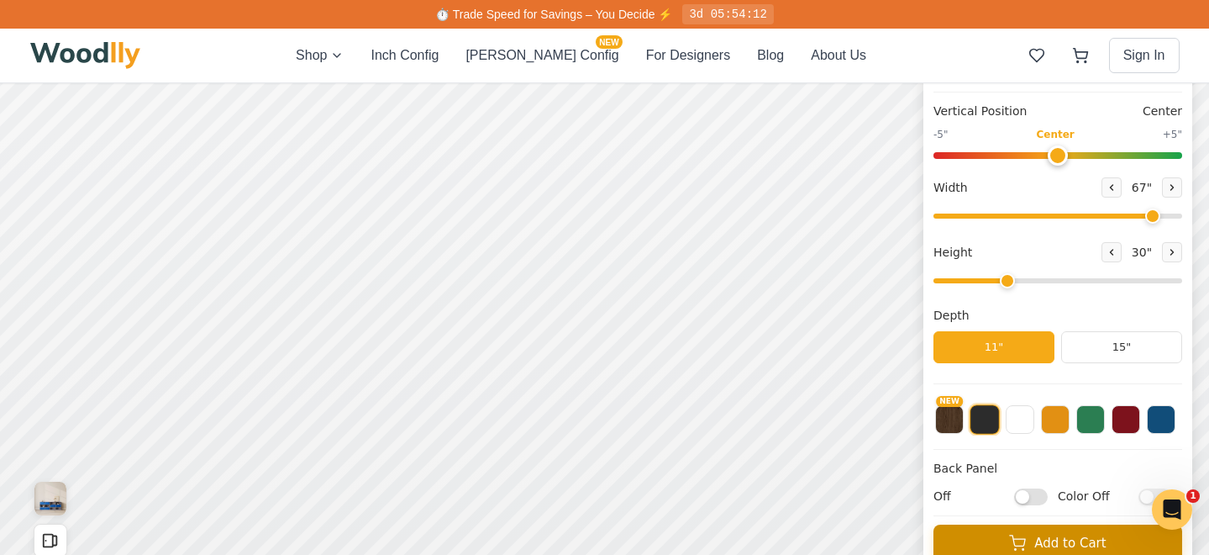
click at [1035, 544] on button "Add to Cart" at bounding box center [1058, 542] width 249 height 37
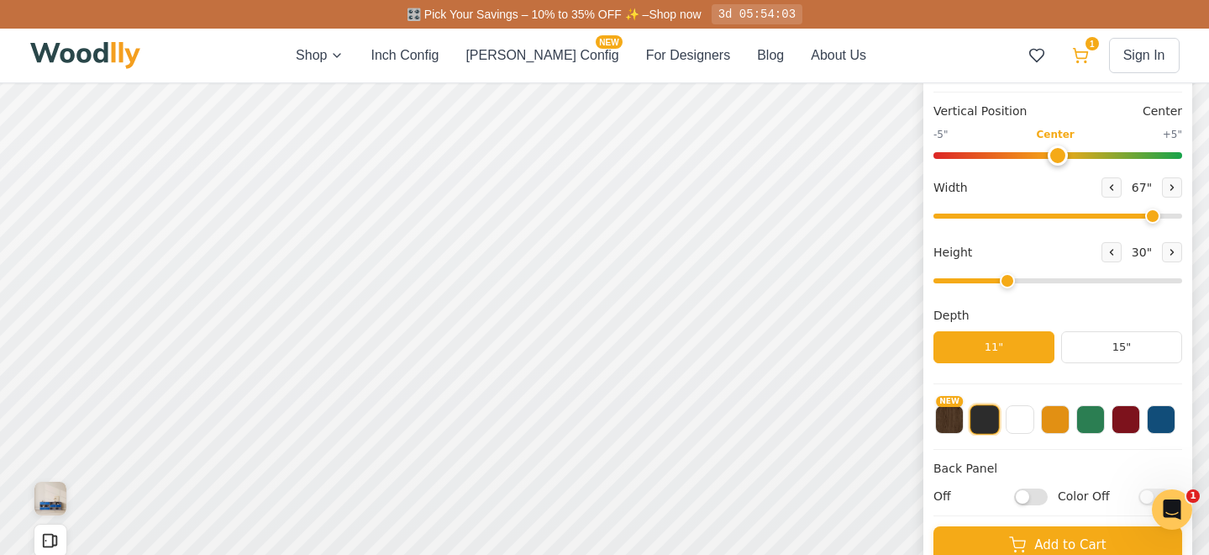
click at [1076, 52] on icon at bounding box center [1080, 55] width 17 height 17
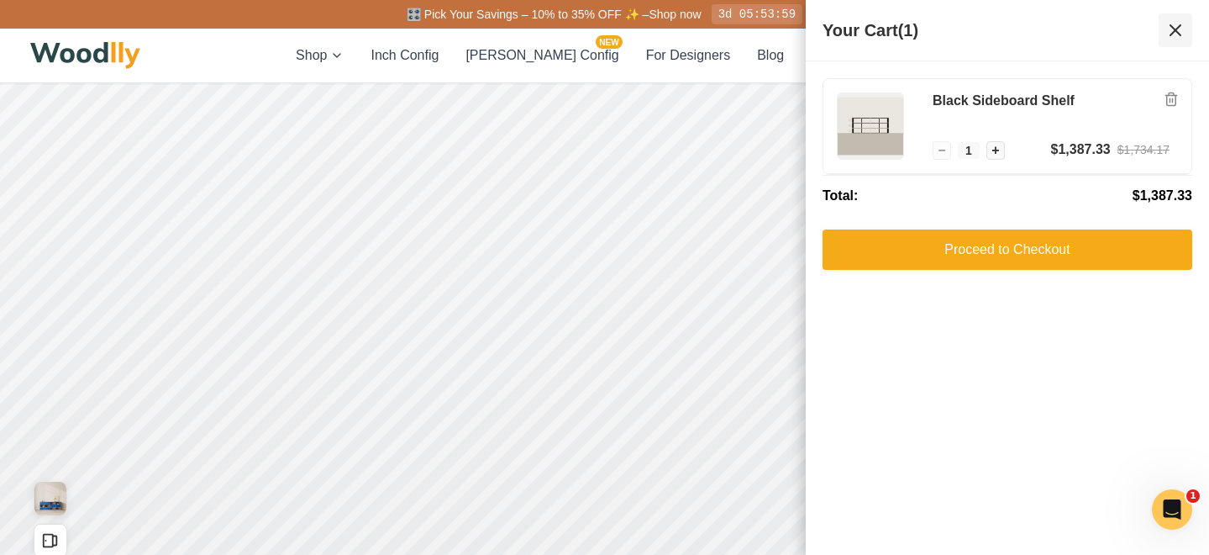
click at [1176, 29] on icon at bounding box center [1176, 30] width 10 height 10
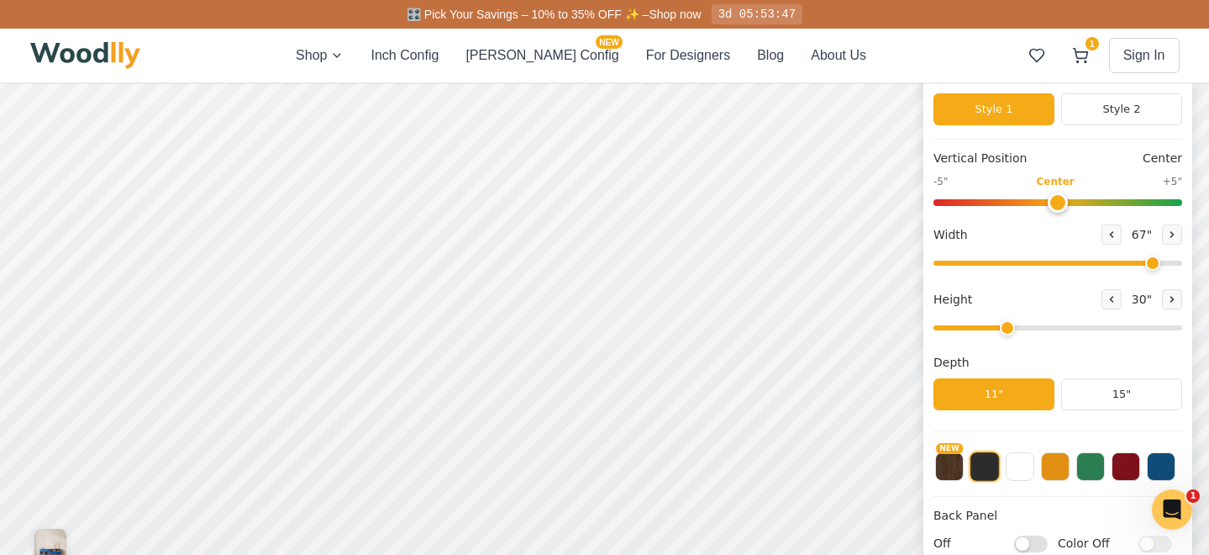
scroll to position [130, 0]
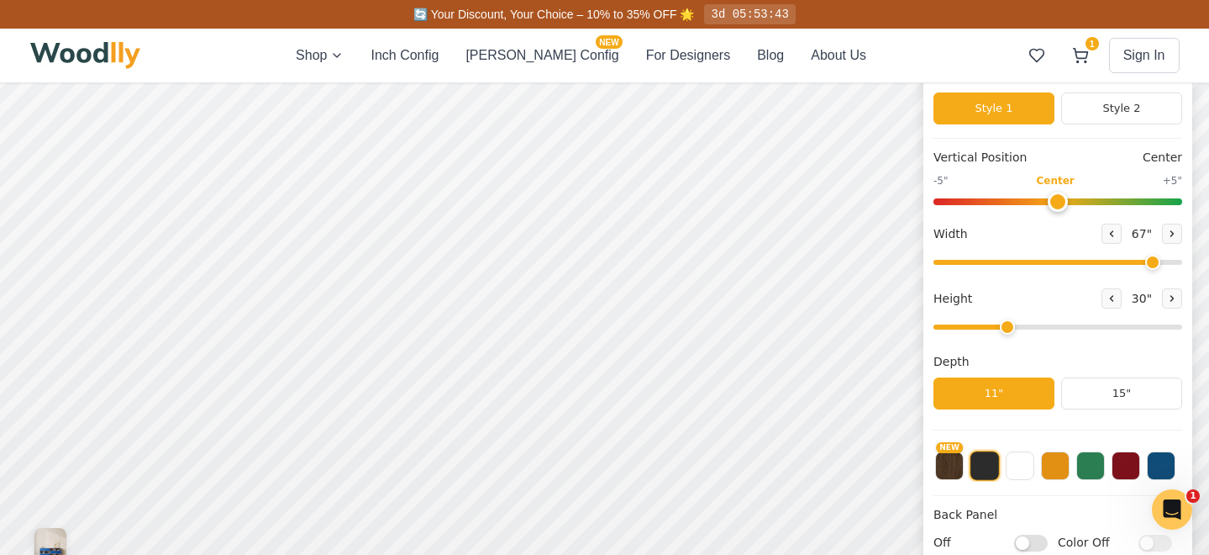
click at [380, 48] on div "Shop Inch Config [PERSON_NAME] Config NEW For Designers Blog About Us" at bounding box center [581, 55] width 571 height 20
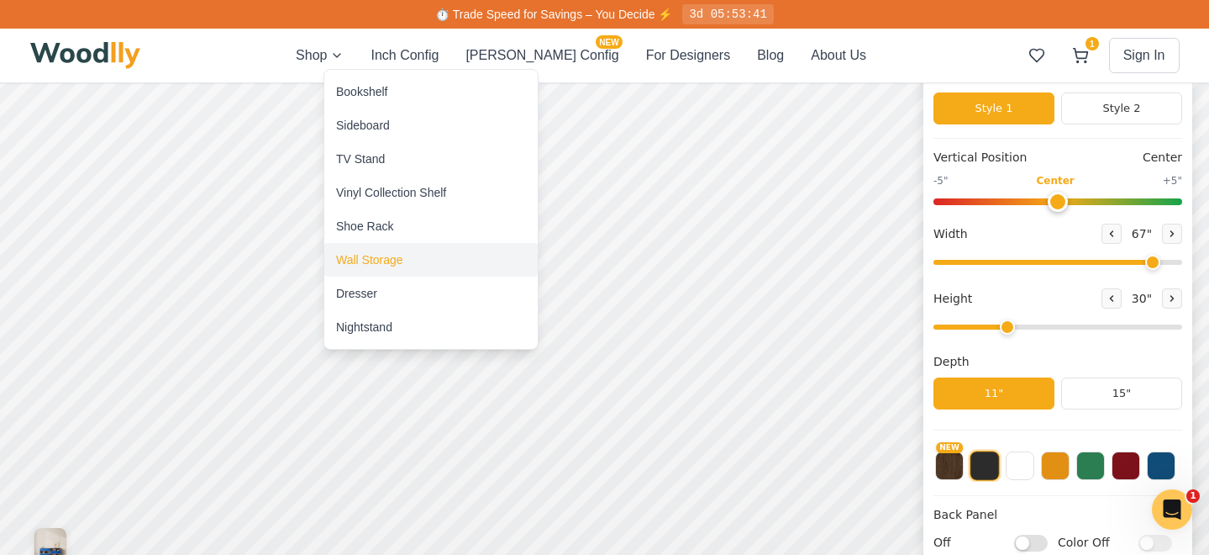
click at [360, 256] on div "Wall Storage" at bounding box center [369, 259] width 67 height 17
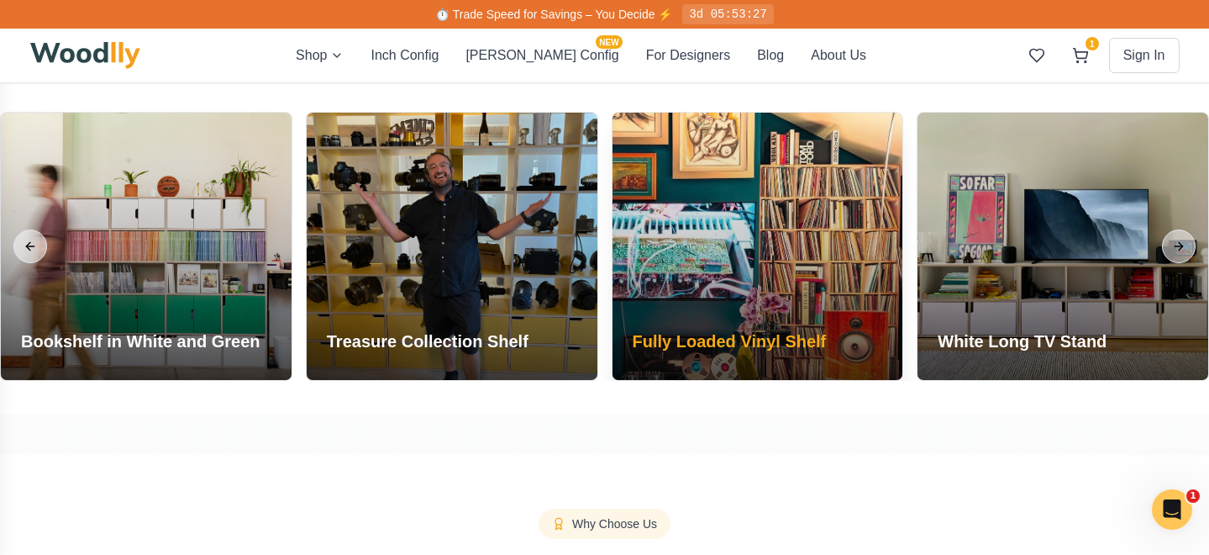
scroll to position [1400, 0]
